Goal: Information Seeking & Learning: Learn about a topic

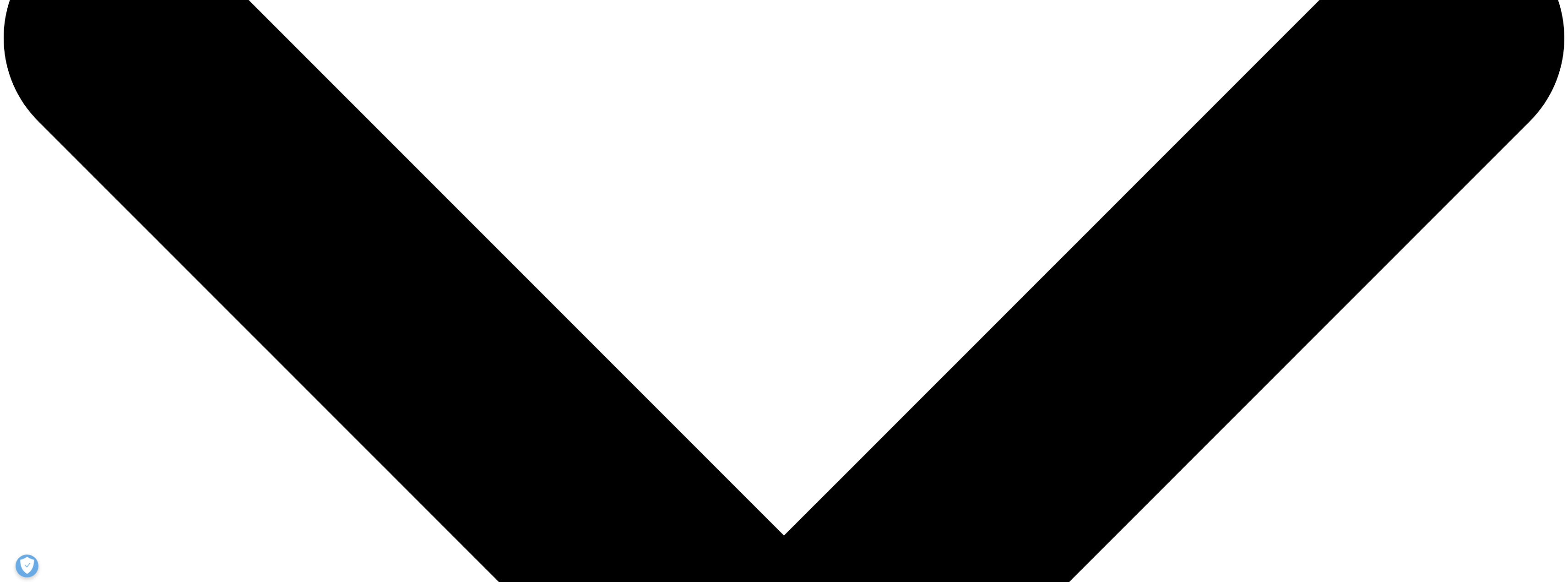
drag, startPoint x: 712, startPoint y: 348, endPoint x: 754, endPoint y: 388, distance: 58.0
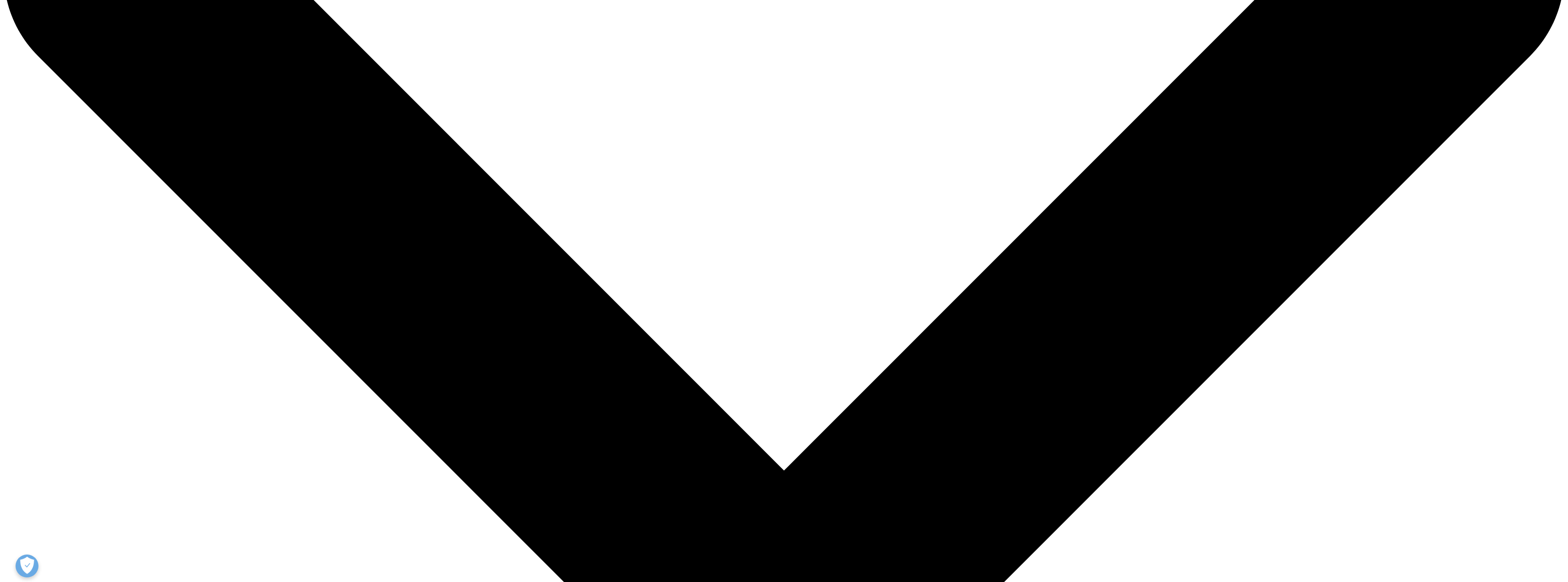
scroll to position [133, 0]
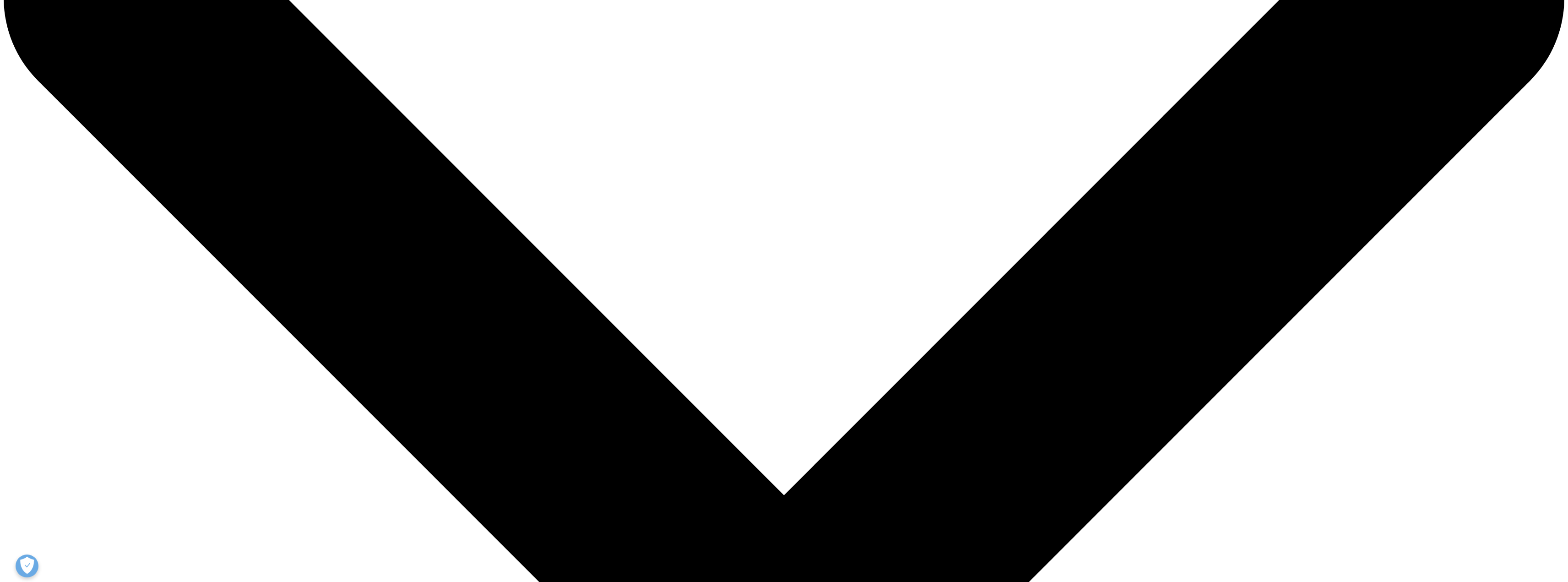
drag, startPoint x: 843, startPoint y: 243, endPoint x: 934, endPoint y: 236, distance: 91.3
click at [934, 236] on p "Earlier this year, the IQVIA Institute for Human Data Science released Global T…" at bounding box center [783, 255] width 357 height 40
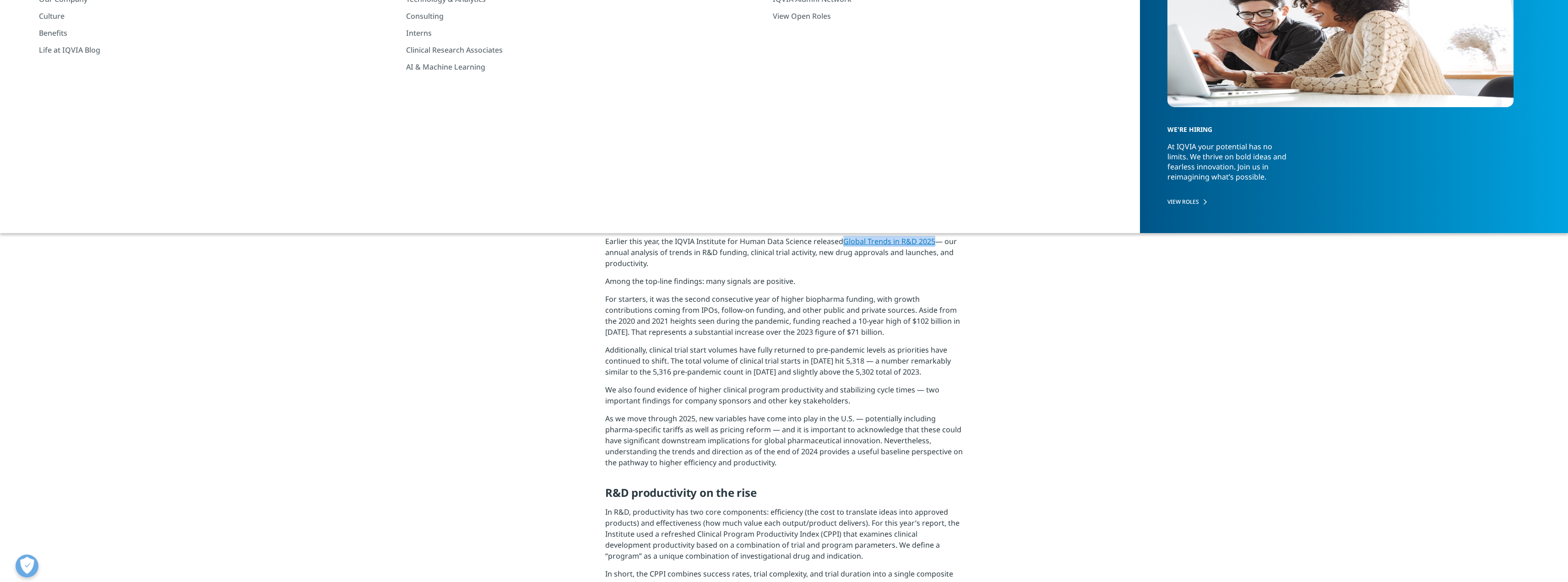
copy link "Global Trends in R&D 2025"
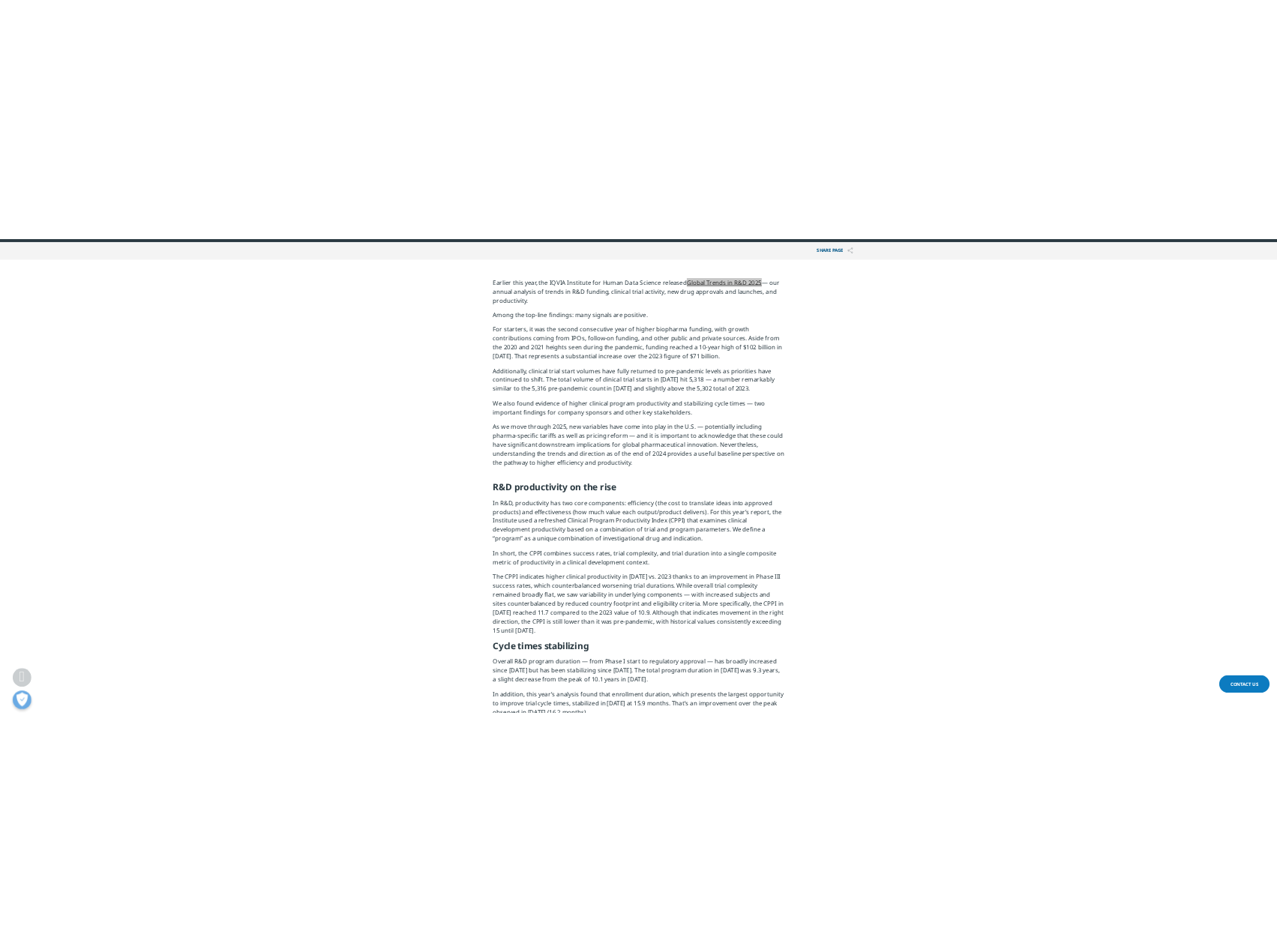
scroll to position [204, 0]
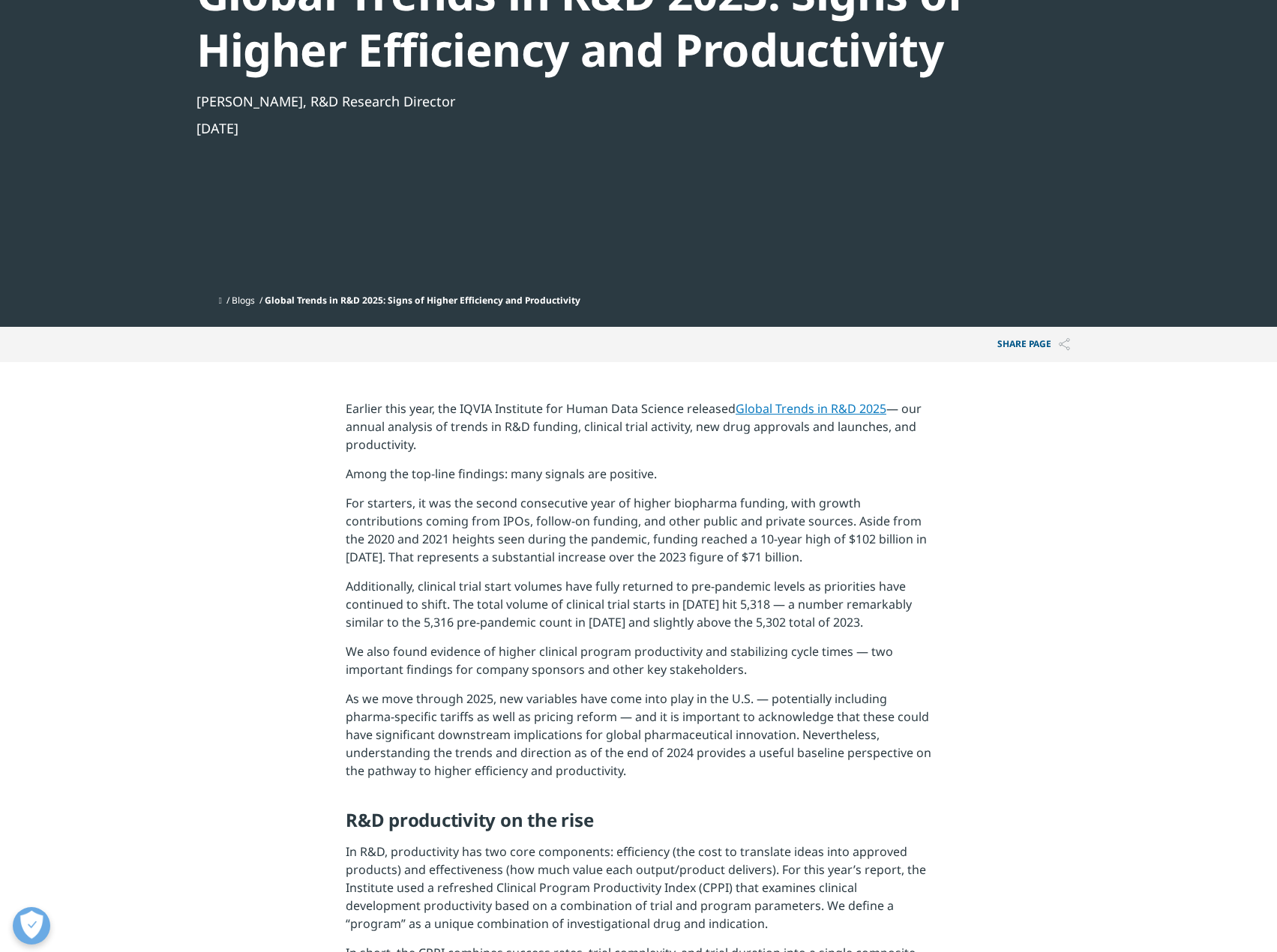
click at [794, 603] on p "Additionally, clinical trial start volumes have fully returned to pre-pandemic …" at bounding box center [638, 609] width 585 height 65
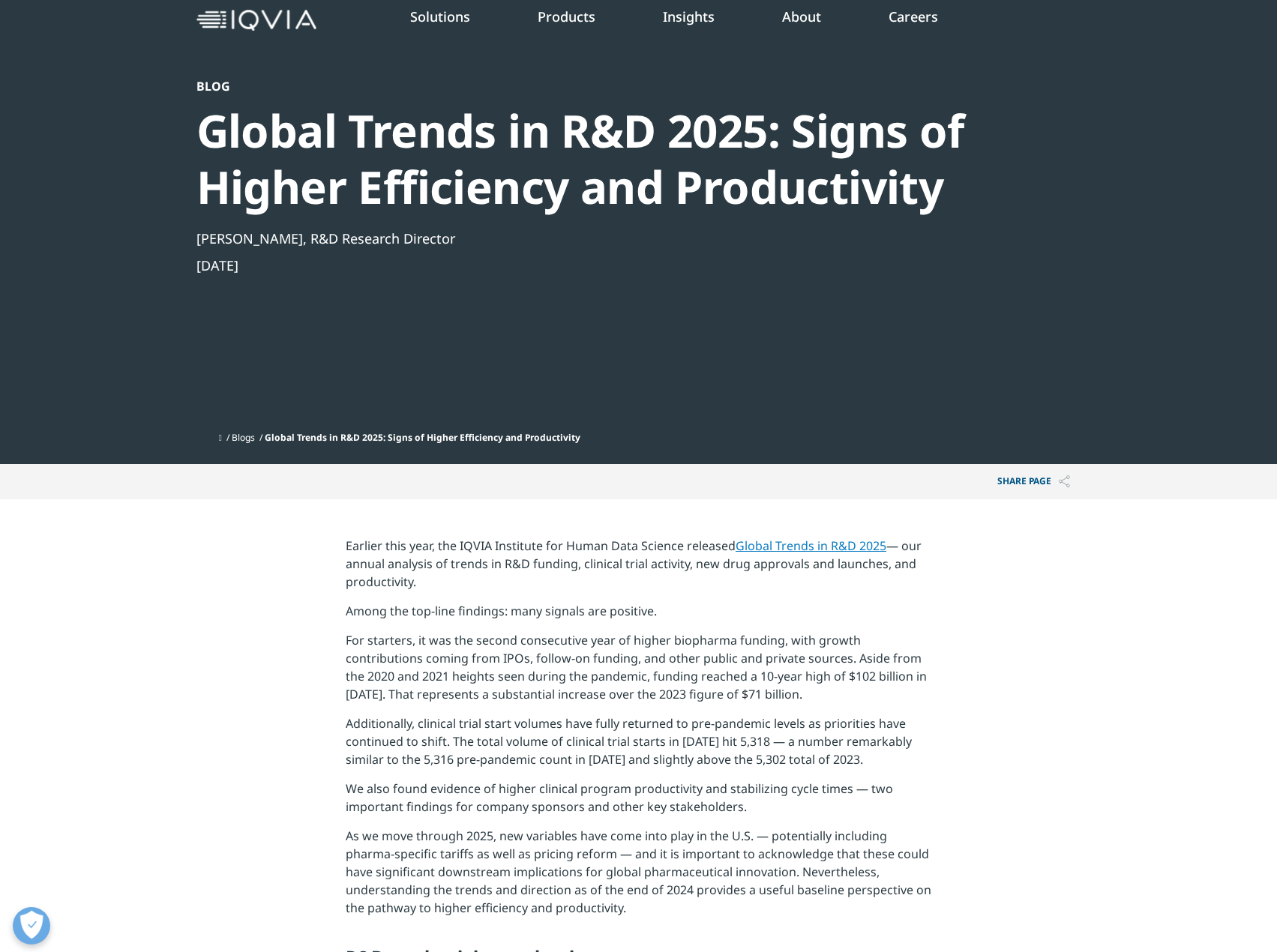
scroll to position [0, 0]
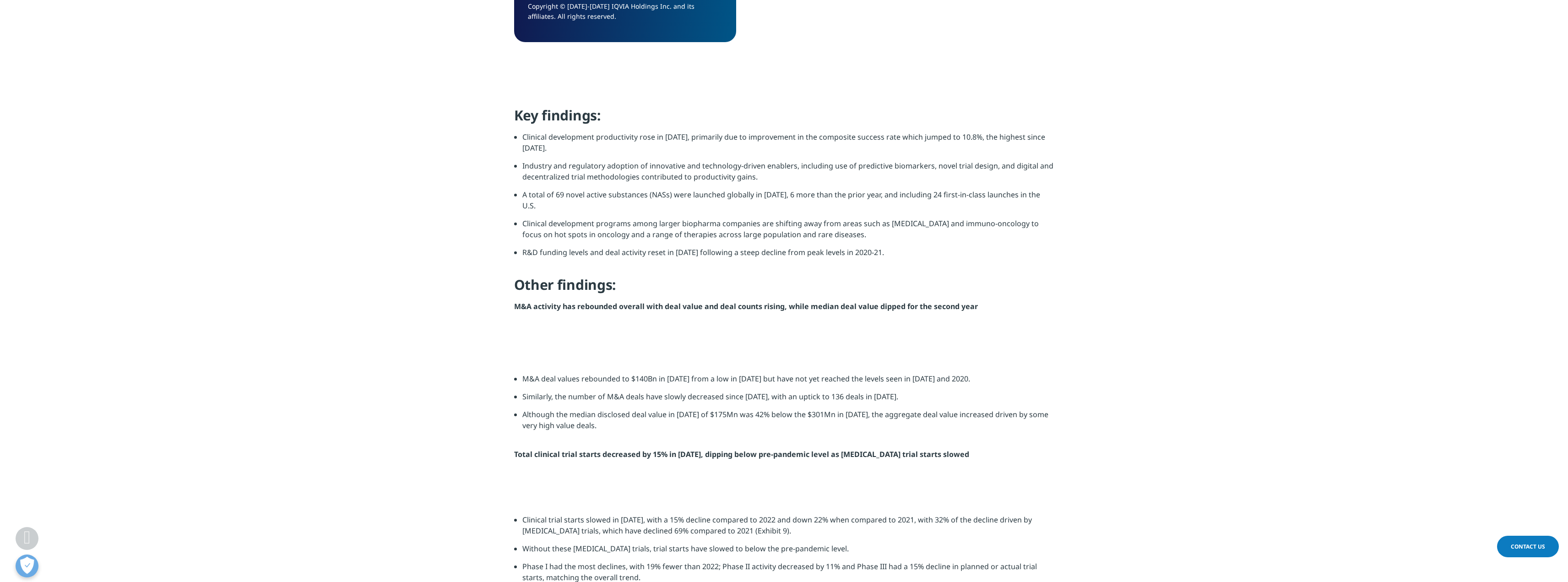
scroll to position [921, 0]
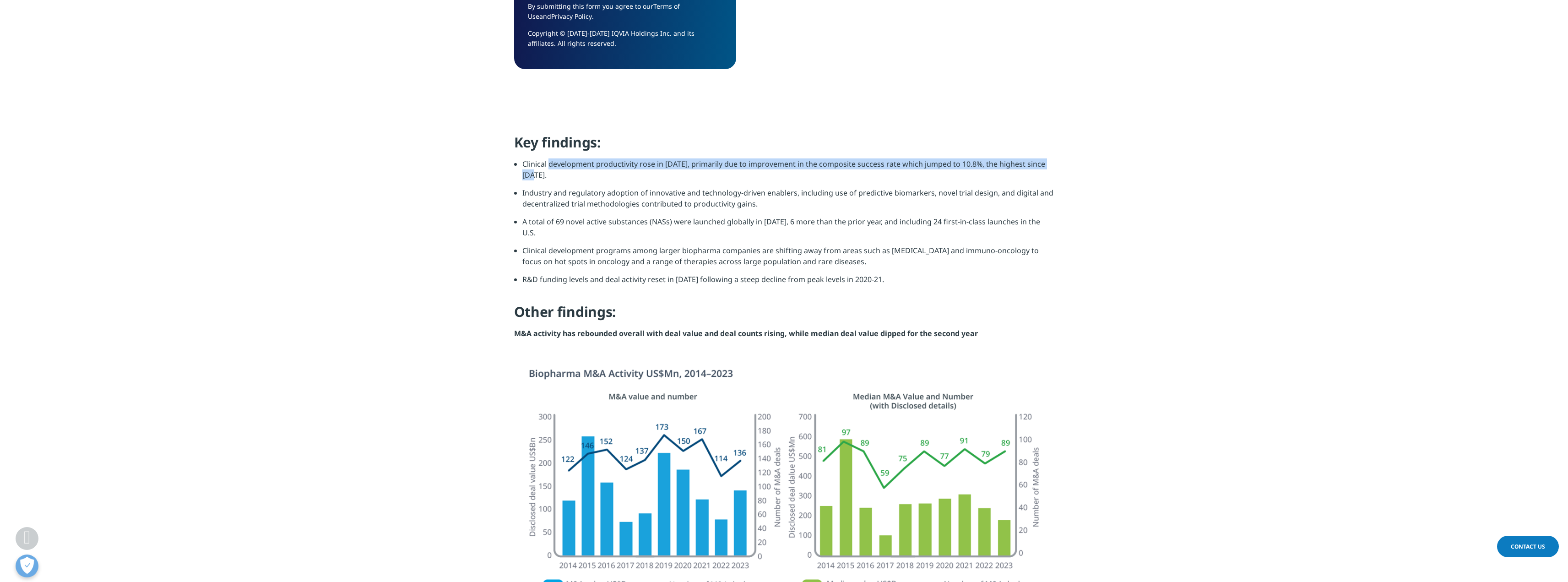
drag, startPoint x: 552, startPoint y: 160, endPoint x: 598, endPoint y: 174, distance: 48.1
click at [598, 174] on li "Clinical development productivity rose in [DATE], primarily due to improvement …" at bounding box center [788, 172] width 532 height 29
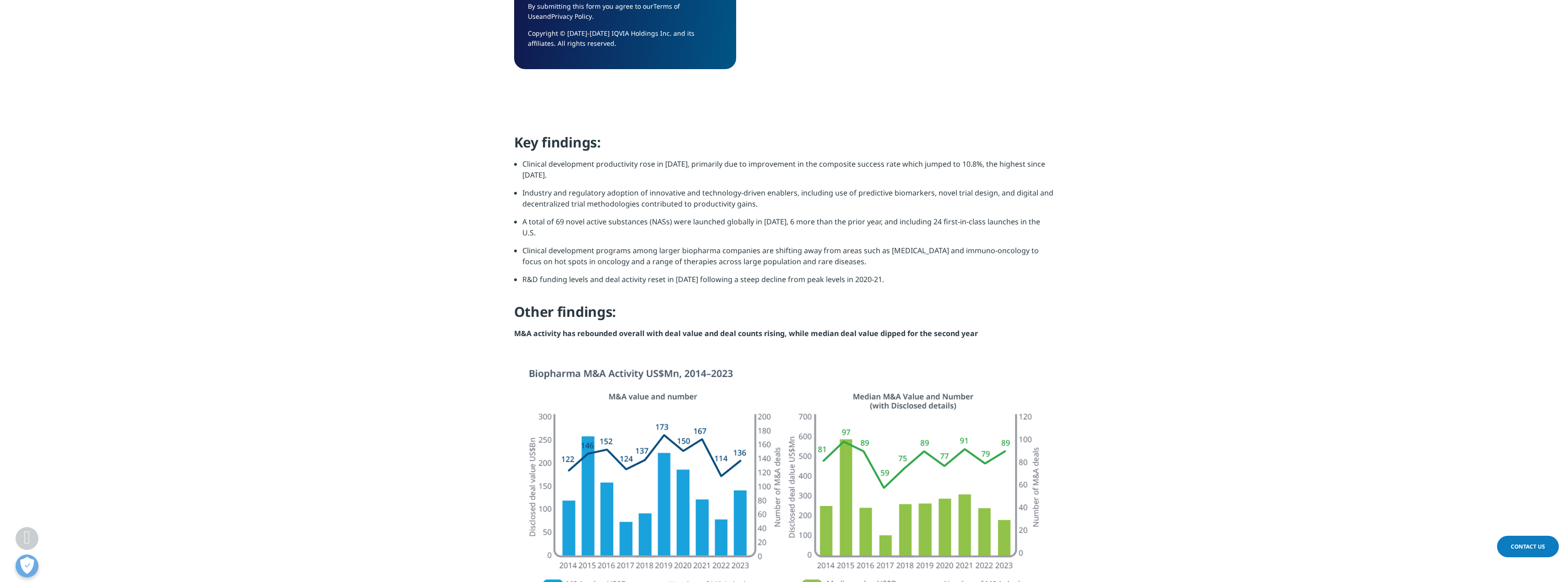
click at [649, 192] on li "Industry and regulatory adoption of innovative and technology-driven enablers, …" at bounding box center [788, 202] width 532 height 29
drag, startPoint x: 575, startPoint y: 198, endPoint x: 631, endPoint y: 220, distance: 60.2
click at [629, 219] on ul "Clinical development productivity rose in 2023, primarily due to improvement in…" at bounding box center [784, 225] width 540 height 133
click at [654, 248] on li "Clinical development programs among larger biopharma companies are shifting awa…" at bounding box center [788, 259] width 532 height 29
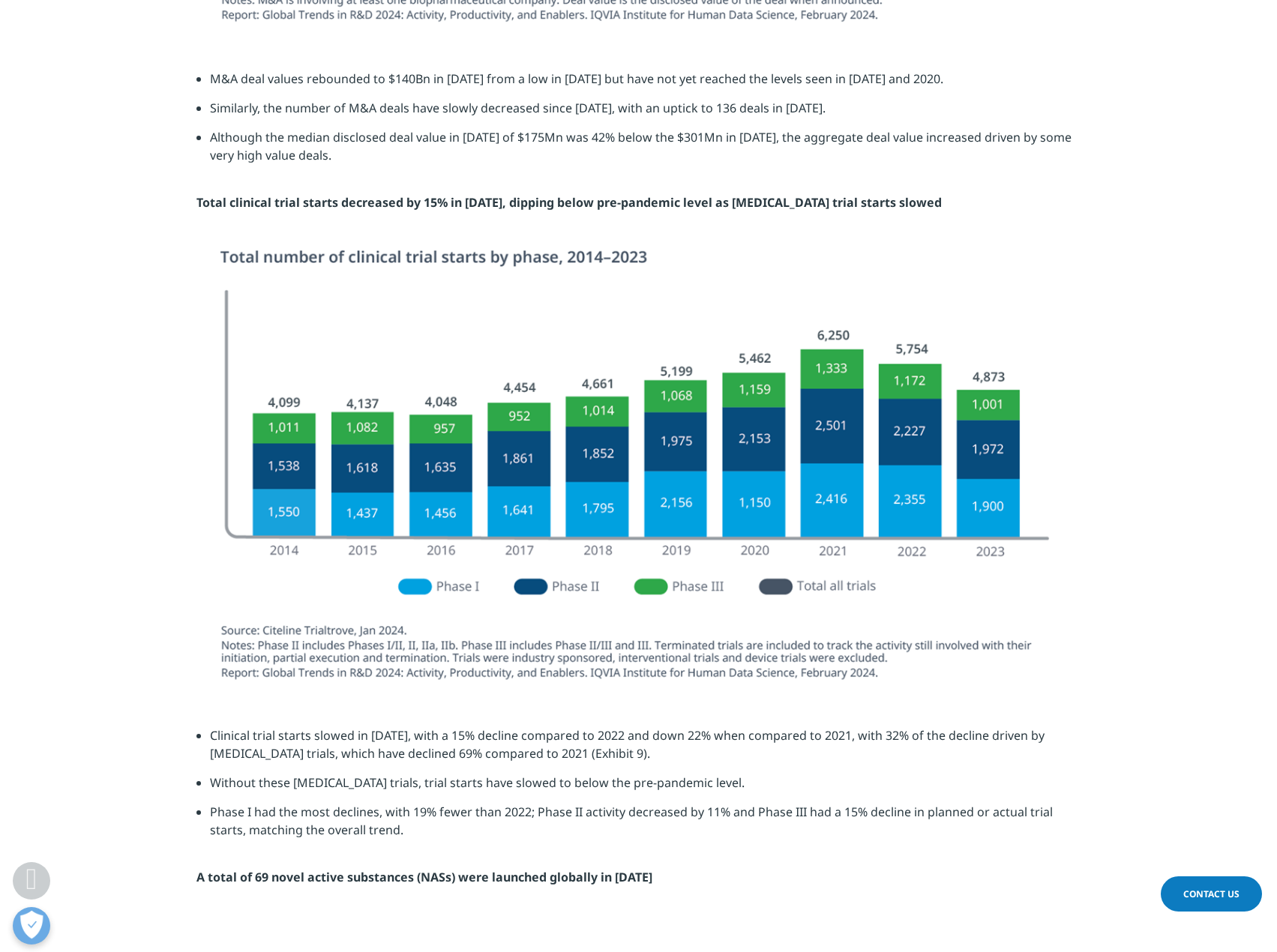
scroll to position [2518, 0]
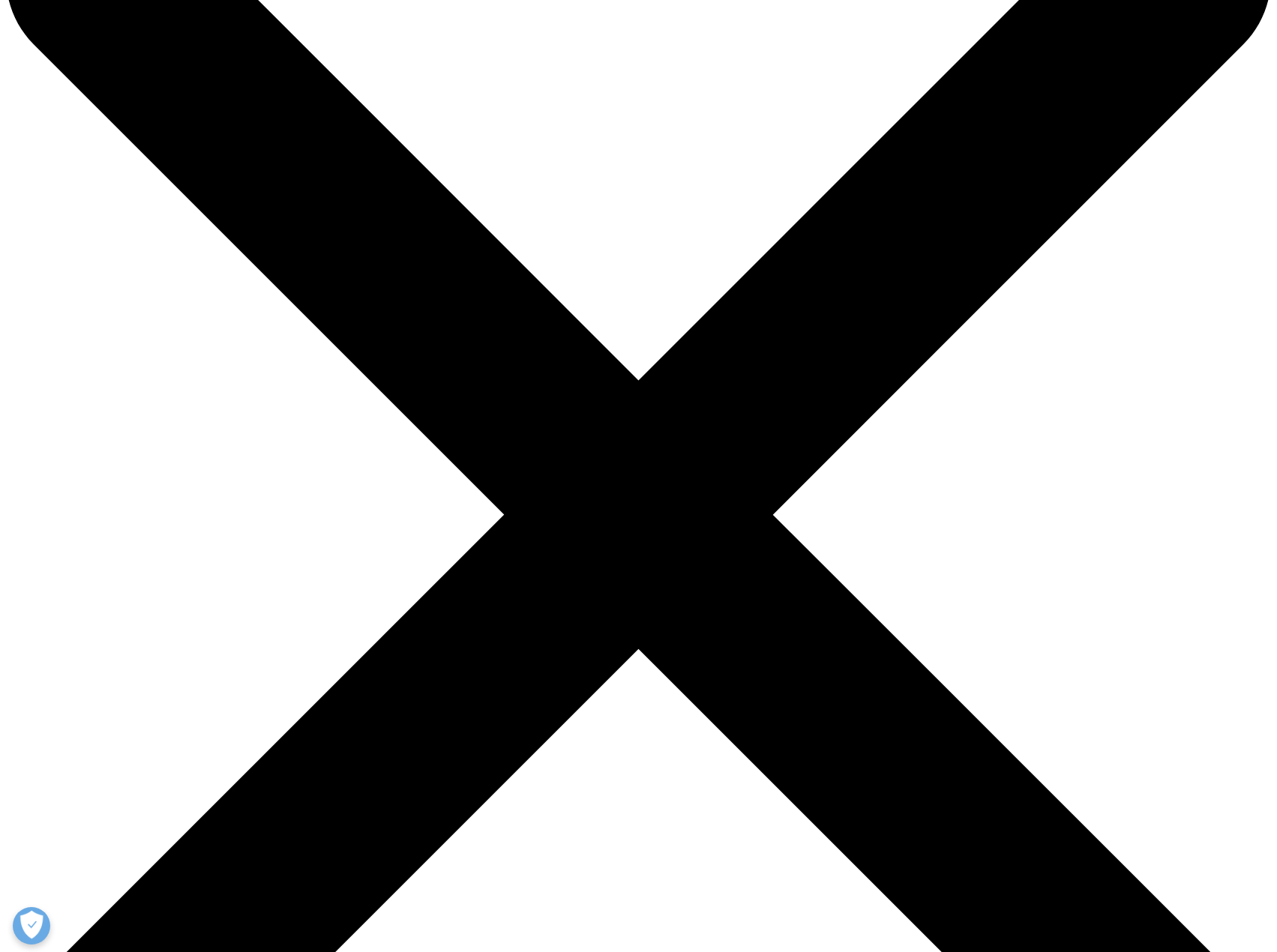
scroll to position [141, 0]
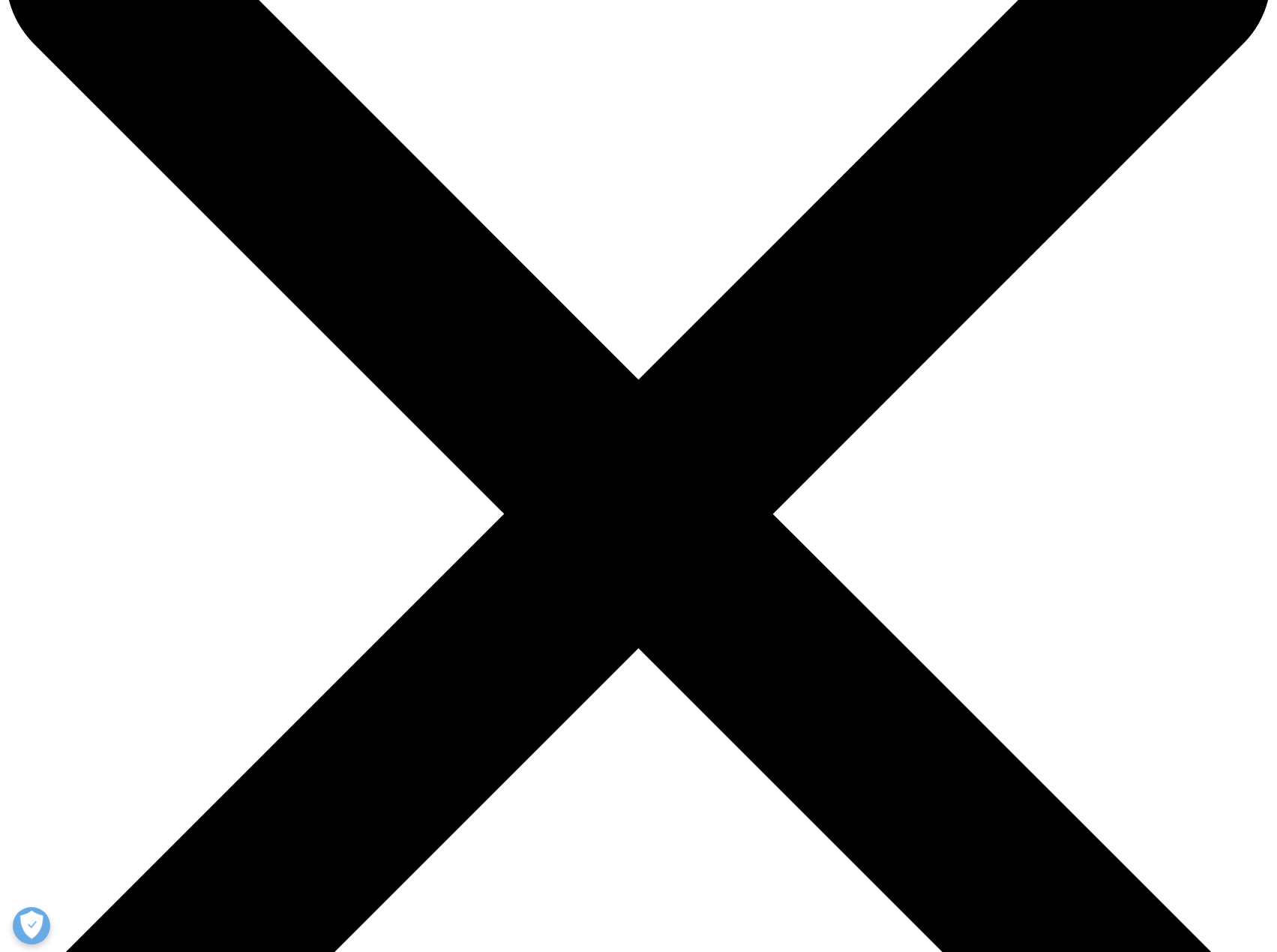
drag, startPoint x: 468, startPoint y: 559, endPoint x: 525, endPoint y: 584, distance: 62.2
drag, startPoint x: 497, startPoint y: 590, endPoint x: 483, endPoint y: 583, distance: 15.7
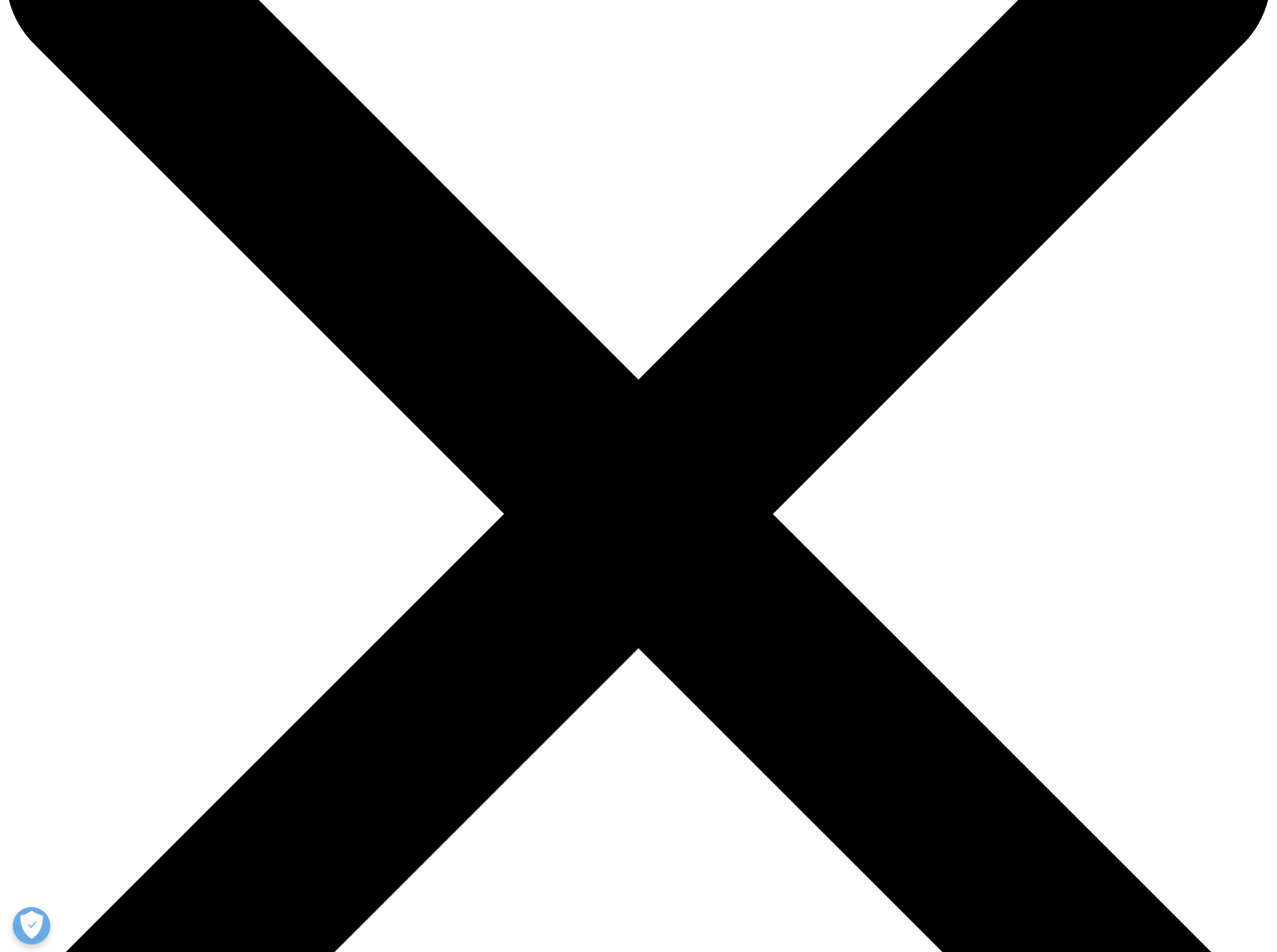
drag, startPoint x: 457, startPoint y: 663, endPoint x: 563, endPoint y: 682, distance: 107.7
drag, startPoint x: 577, startPoint y: 717, endPoint x: 506, endPoint y: 685, distance: 77.9
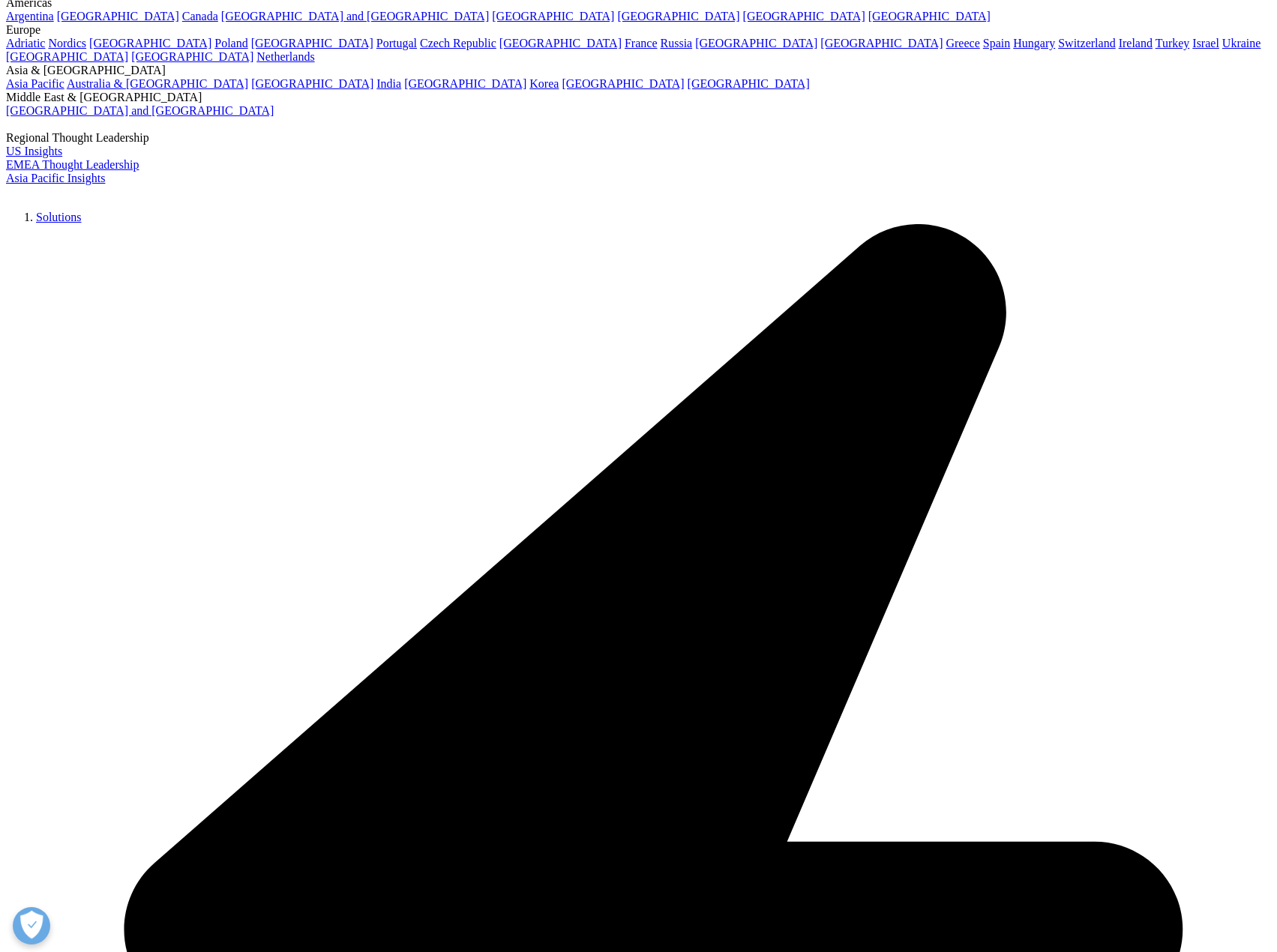
drag, startPoint x: 498, startPoint y: 653, endPoint x: 529, endPoint y: 661, distance: 32.0
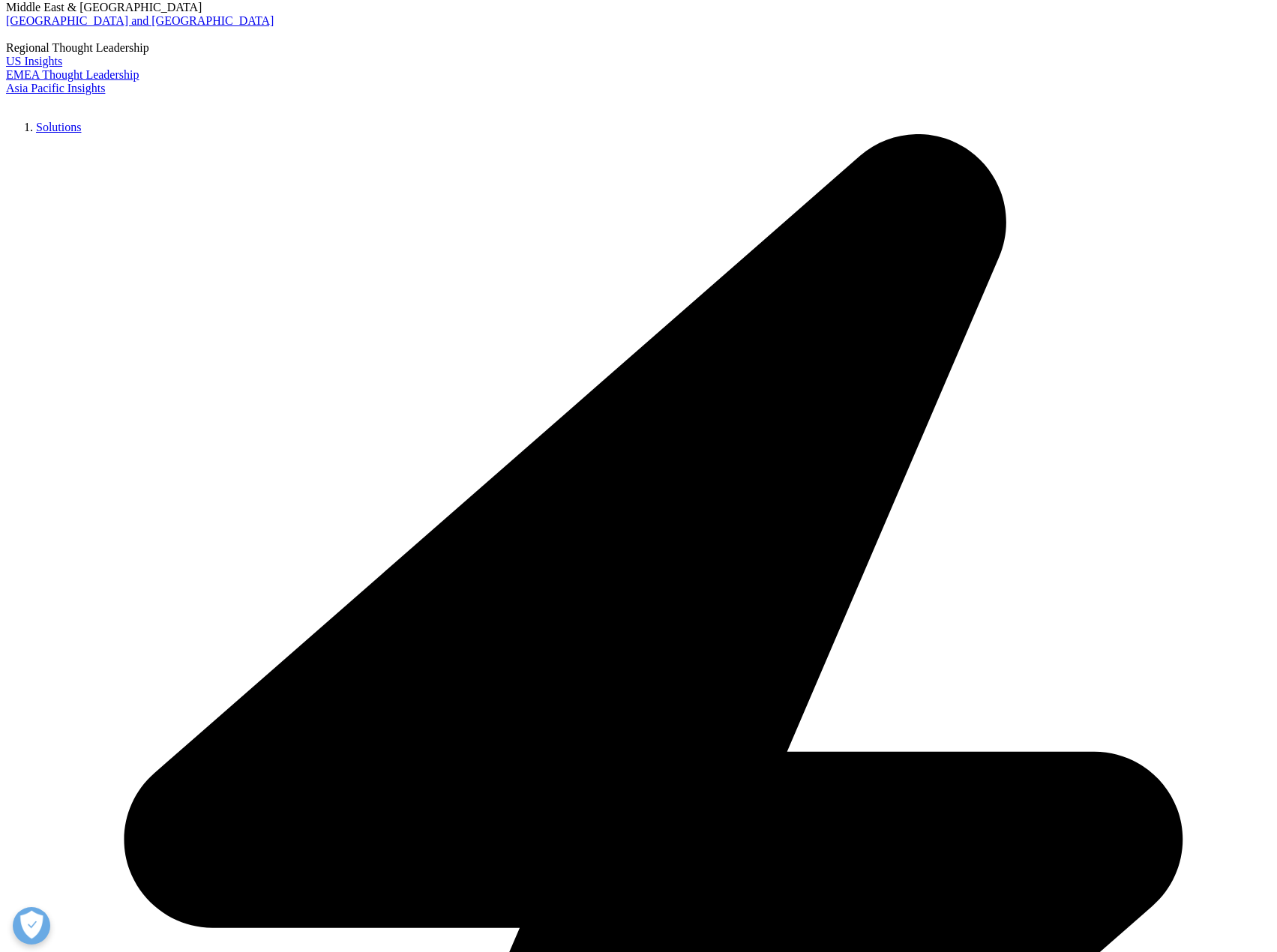
scroll to position [229, 0]
drag, startPoint x: 437, startPoint y: 549, endPoint x: 496, endPoint y: 567, distance: 61.7
drag, startPoint x: 587, startPoint y: 588, endPoint x: 591, endPoint y: 571, distance: 17.5
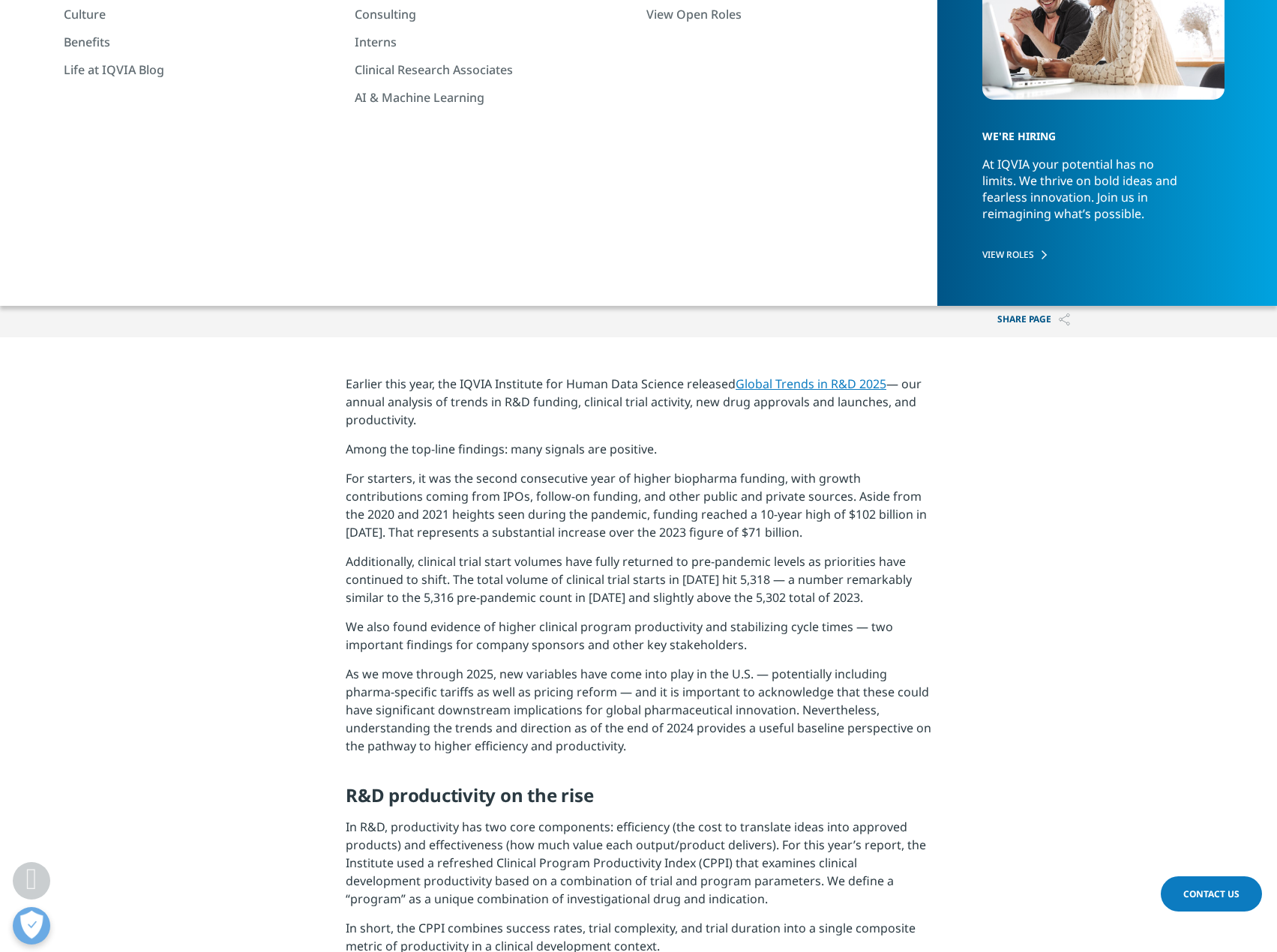
click at [611, 555] on p "Additionally, clinical trial start volumes have fully returned to pre-pandemic …" at bounding box center [638, 584] width 585 height 65
drag, startPoint x: 505, startPoint y: 575, endPoint x: 500, endPoint y: 600, distance: 25.5
click at [500, 600] on p "Additionally, clinical trial start volumes have fully returned to pre-pandemic …" at bounding box center [638, 584] width 585 height 65
click at [566, 606] on p "Additionally, clinical trial start volumes have fully returned to pre-pandemic …" at bounding box center [638, 584] width 585 height 65
drag, startPoint x: 546, startPoint y: 588, endPoint x: 524, endPoint y: 580, distance: 23.4
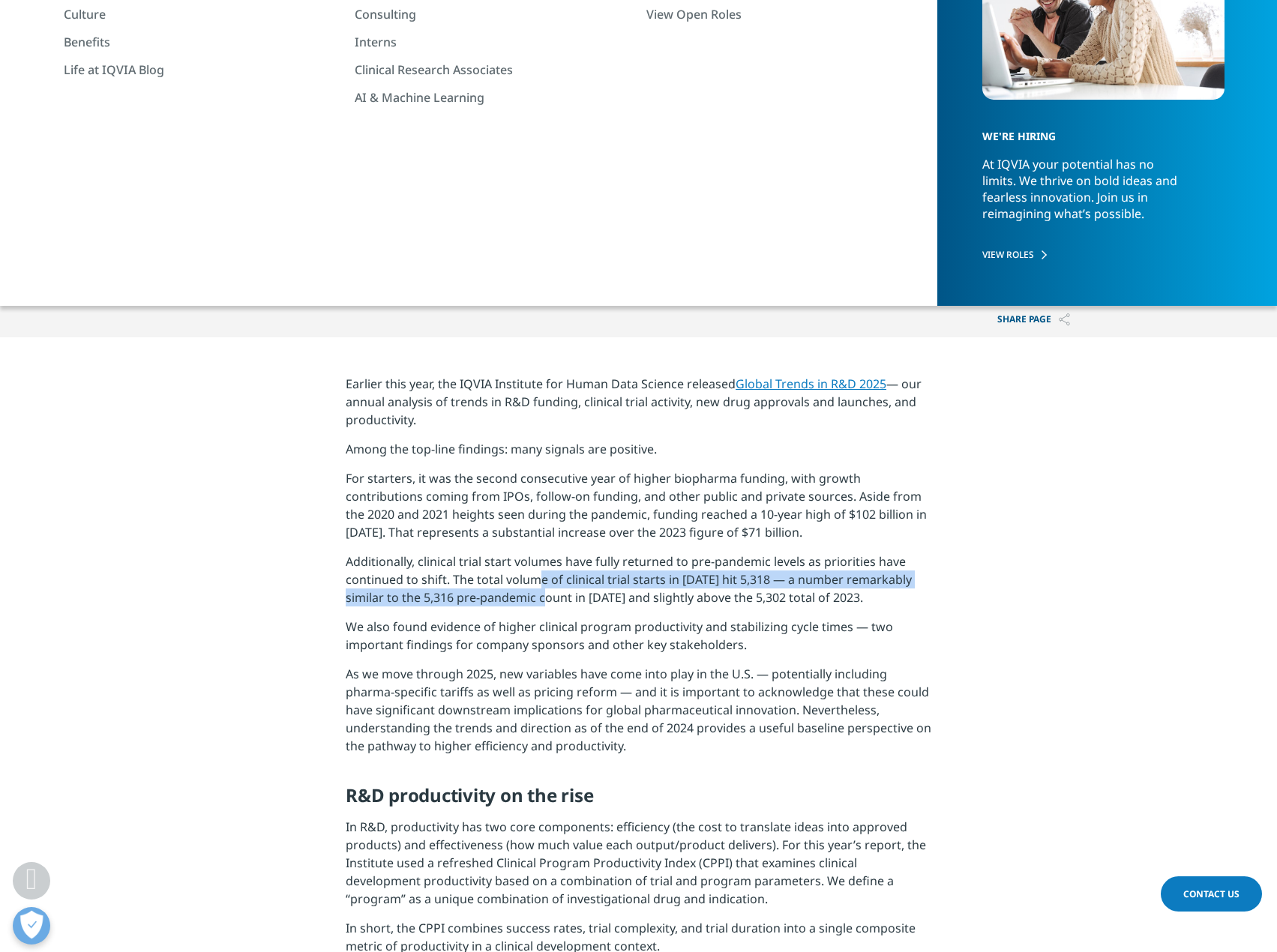
click at [524, 580] on p "Additionally, clinical trial start volumes have fully returned to pre-pandemic …" at bounding box center [638, 584] width 585 height 65
click at [492, 573] on p "Additionally, clinical trial start volumes have fully returned to pre-pandemic …" at bounding box center [638, 584] width 585 height 65
drag, startPoint x: 496, startPoint y: 575, endPoint x: 494, endPoint y: 591, distance: 16.1
click at [494, 592] on p "Additionally, clinical trial start volumes have fully returned to pre-pandemic …" at bounding box center [638, 584] width 585 height 65
click at [543, 592] on p "Additionally, clinical trial start volumes have fully returned to pre-pandemic …" at bounding box center [638, 584] width 585 height 65
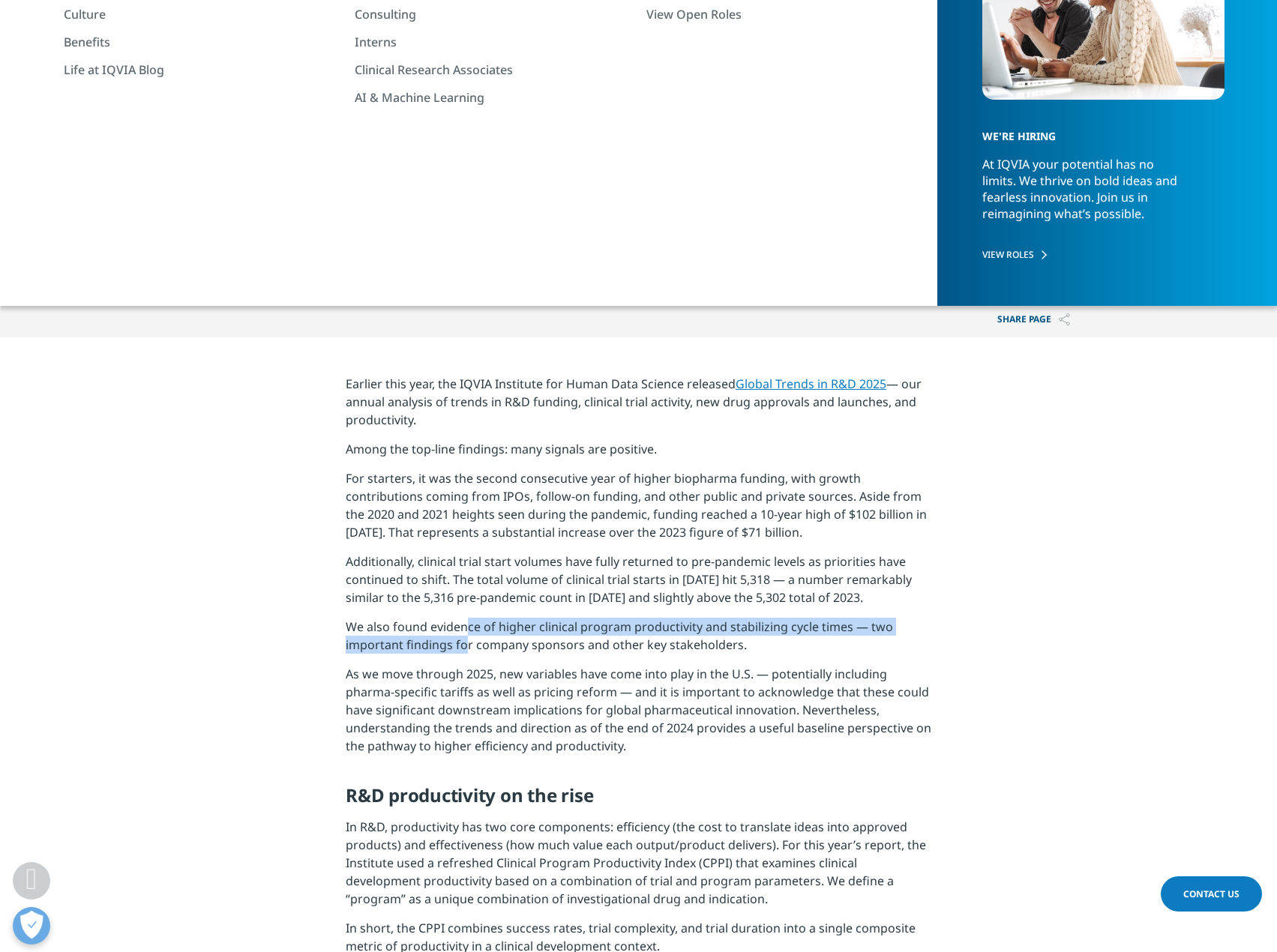
drag, startPoint x: 459, startPoint y: 622, endPoint x: 457, endPoint y: 646, distance: 24.1
click at [457, 646] on p "We also found evidence of higher clinical program productivity and stabilizing …" at bounding box center [638, 641] width 585 height 47
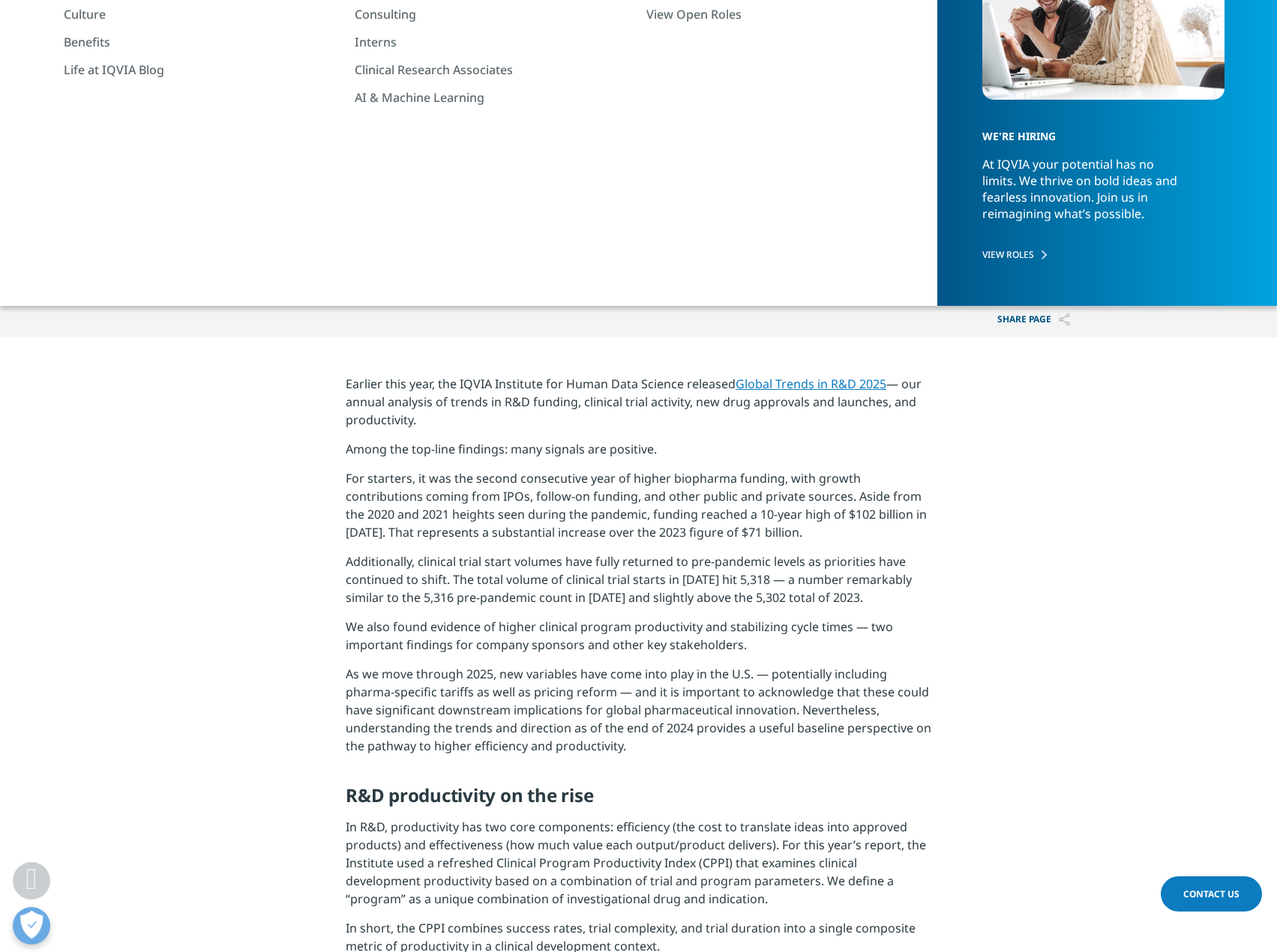
click at [555, 645] on p "We also found evidence of higher clinical program productivity and stabilizing …" at bounding box center [638, 641] width 585 height 47
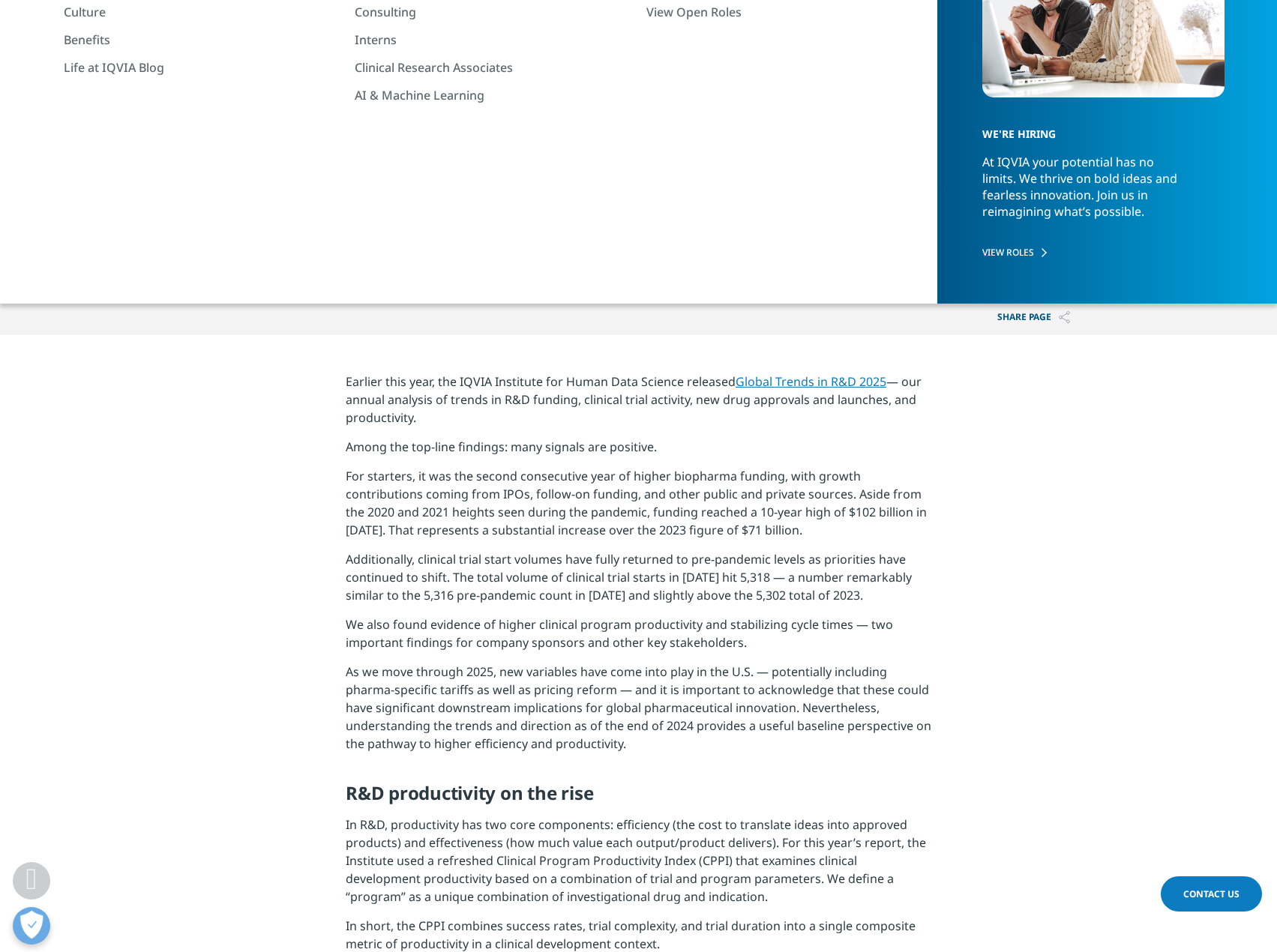
scroll to position [233, 0]
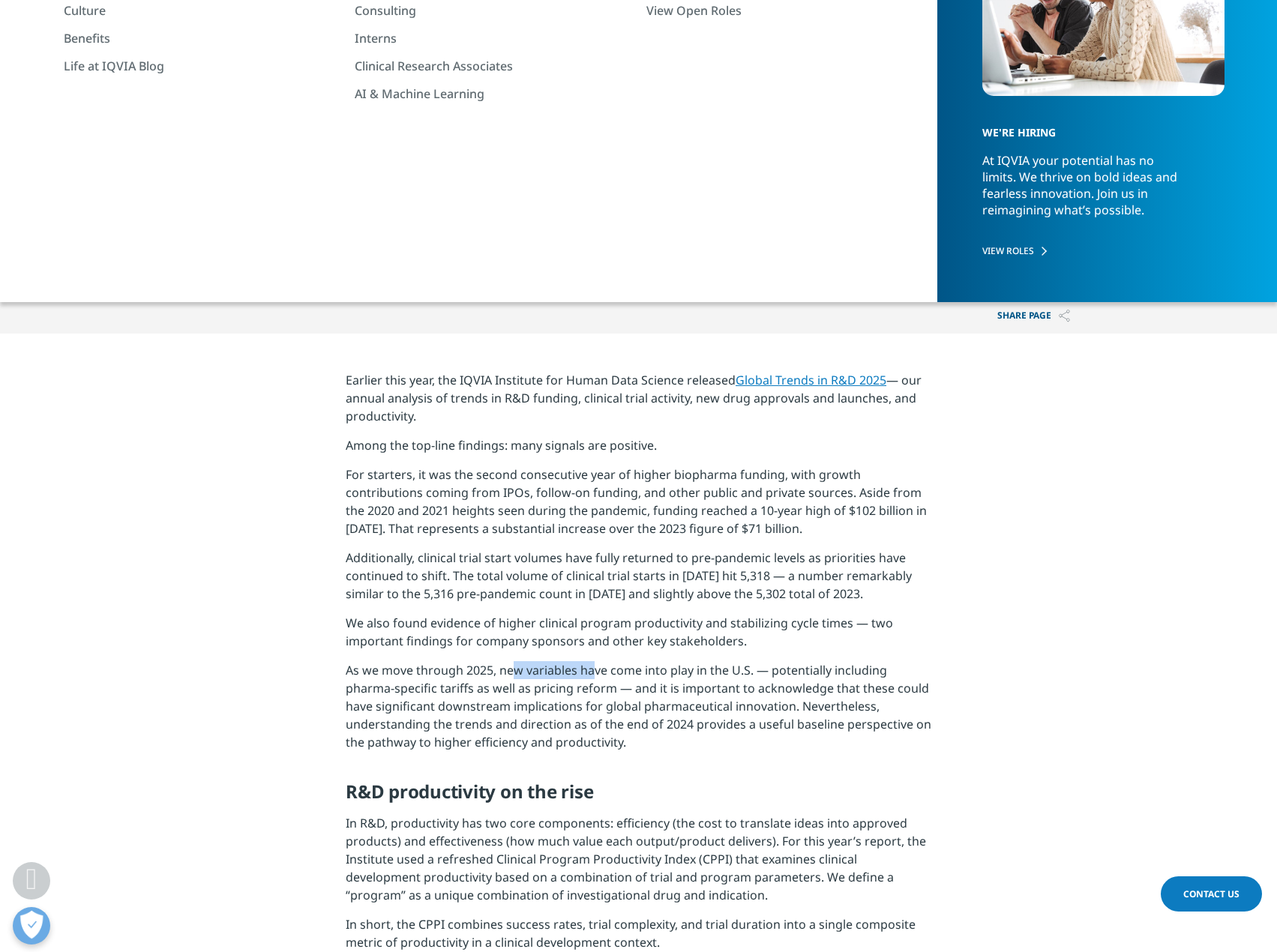
drag, startPoint x: 504, startPoint y: 667, endPoint x: 585, endPoint y: 672, distance: 81.2
click at [585, 672] on p "As we move through 2025, new variables have come into play in the U.S. — potent…" at bounding box center [638, 712] width 585 height 102
click at [625, 698] on p "As we move through 2025, new variables have come into play in the U.S. — potent…" at bounding box center [638, 712] width 585 height 102
drag, startPoint x: 599, startPoint y: 690, endPoint x: 640, endPoint y: 693, distance: 41.1
click at [640, 694] on p "As we move through 2025, new variables have come into play in the U.S. — potent…" at bounding box center [638, 712] width 585 height 102
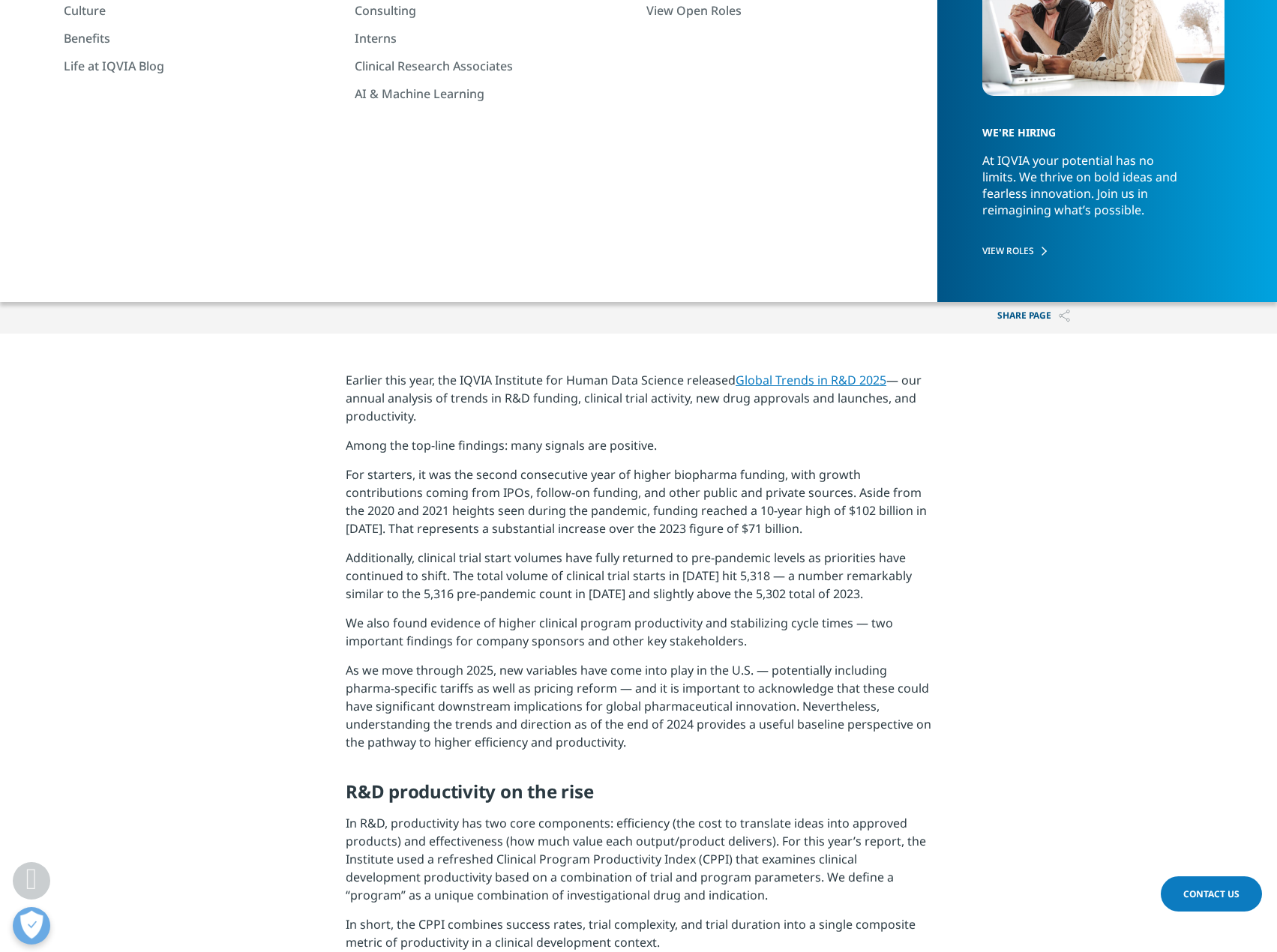
click at [679, 701] on p "As we move through 2025, new variables have come into play in the U.S. — potent…" at bounding box center [638, 712] width 585 height 102
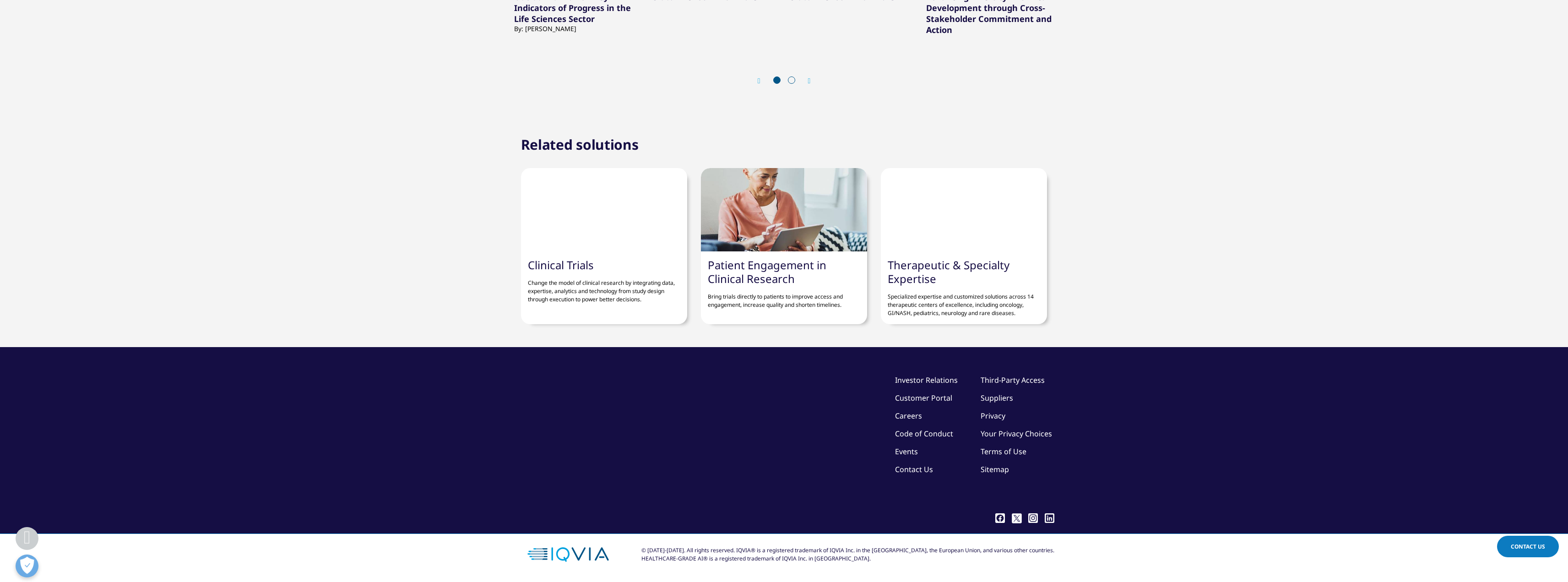
scroll to position [1538, 0]
